Goal: Information Seeking & Learning: Learn about a topic

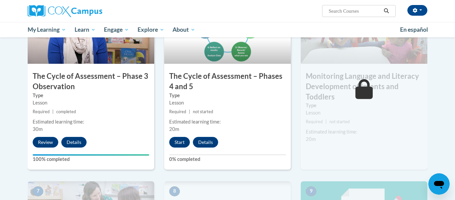
scroll to position [386, 0]
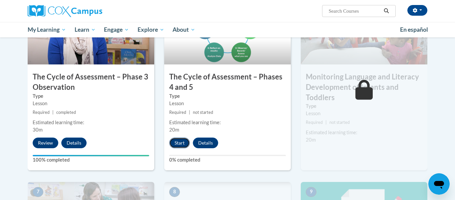
click at [179, 144] on button "Start" at bounding box center [179, 142] width 21 height 11
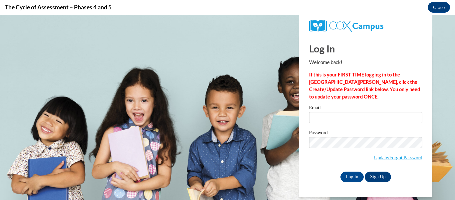
scroll to position [0, 0]
click at [325, 120] on input "Email" at bounding box center [365, 117] width 113 height 11
type input "Court.wilczek@gmail.com"
click at [354, 177] on input "Log In" at bounding box center [352, 176] width 23 height 11
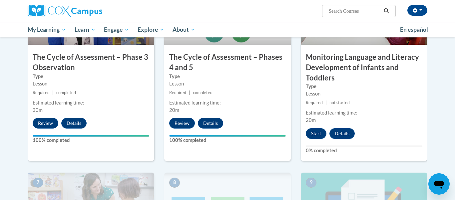
scroll to position [401, 0]
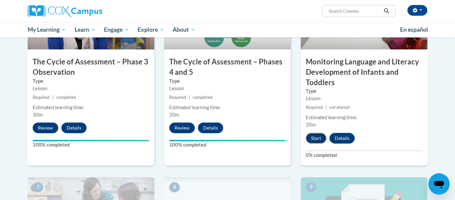
click at [319, 136] on button "Start" at bounding box center [316, 138] width 21 height 11
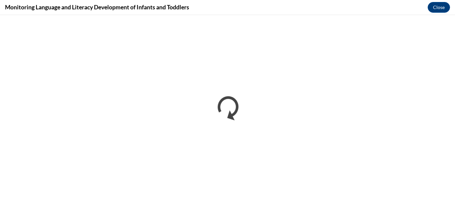
scroll to position [0, 0]
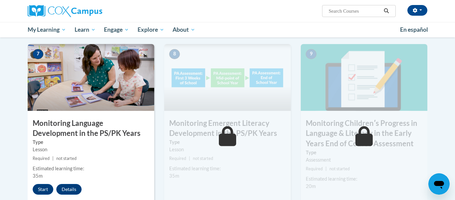
scroll to position [534, 0]
click at [41, 190] on button "Start" at bounding box center [43, 189] width 21 height 11
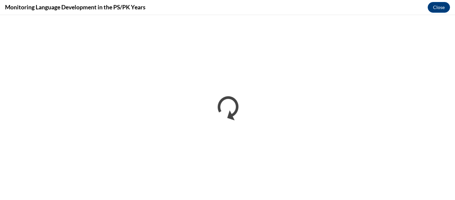
scroll to position [0, 0]
